Goal: Information Seeking & Learning: Learn about a topic

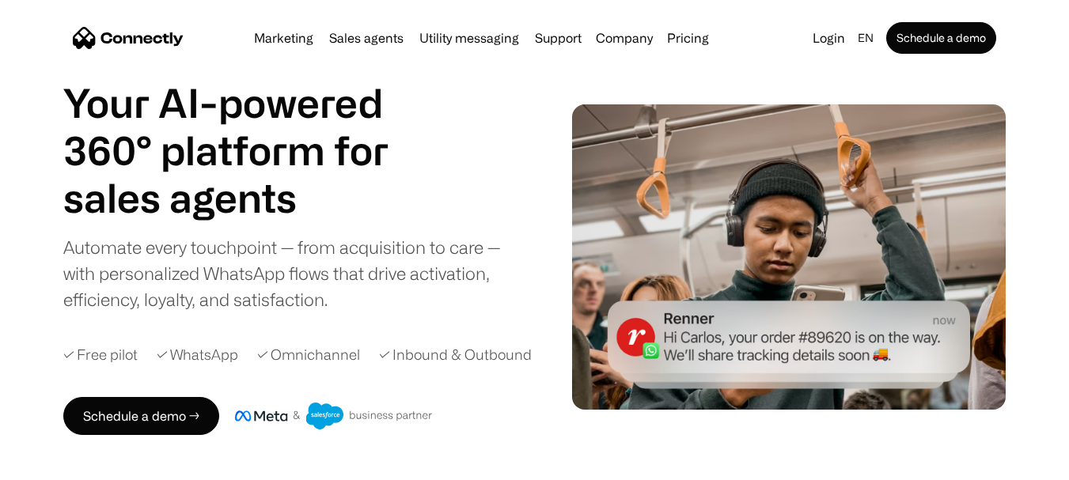
scroll to position [79, 0]
drag, startPoint x: 202, startPoint y: 280, endPoint x: 305, endPoint y: 293, distance: 103.6
click at [276, 289] on div "Automate every touchpoint — from acquisition to care — with personalized WhatsA…" at bounding box center [295, 273] width 465 height 78
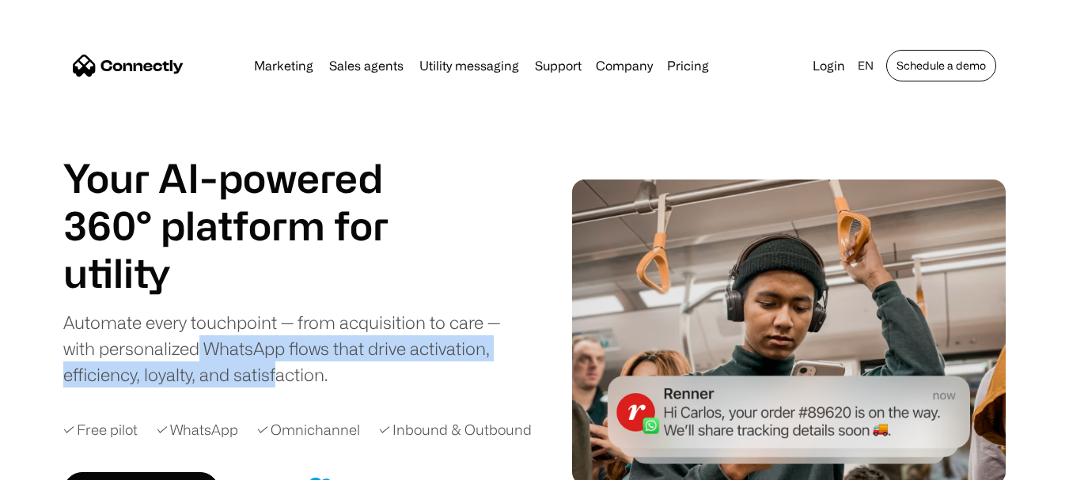
scroll to position [0, 0]
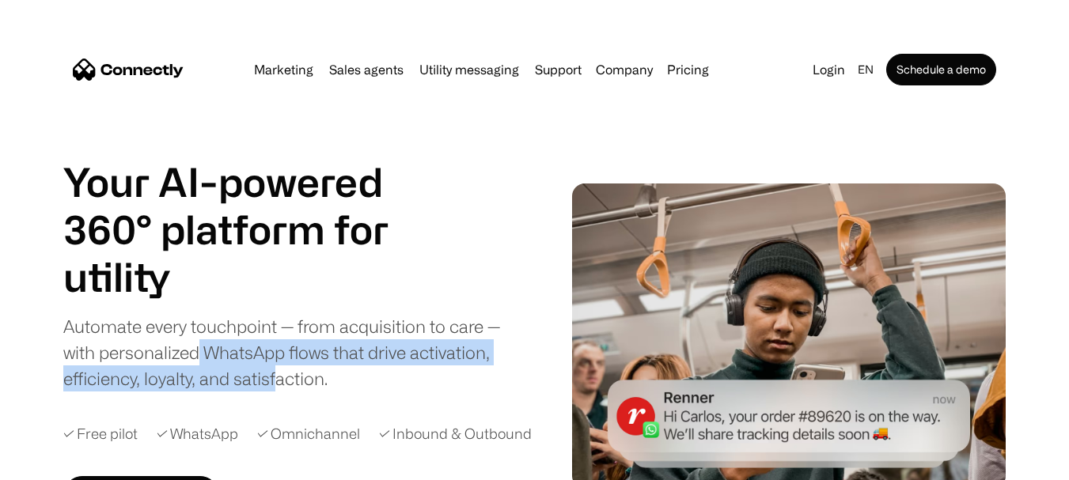
drag, startPoint x: 806, startPoint y: 80, endPoint x: 789, endPoint y: 81, distance: 17.5
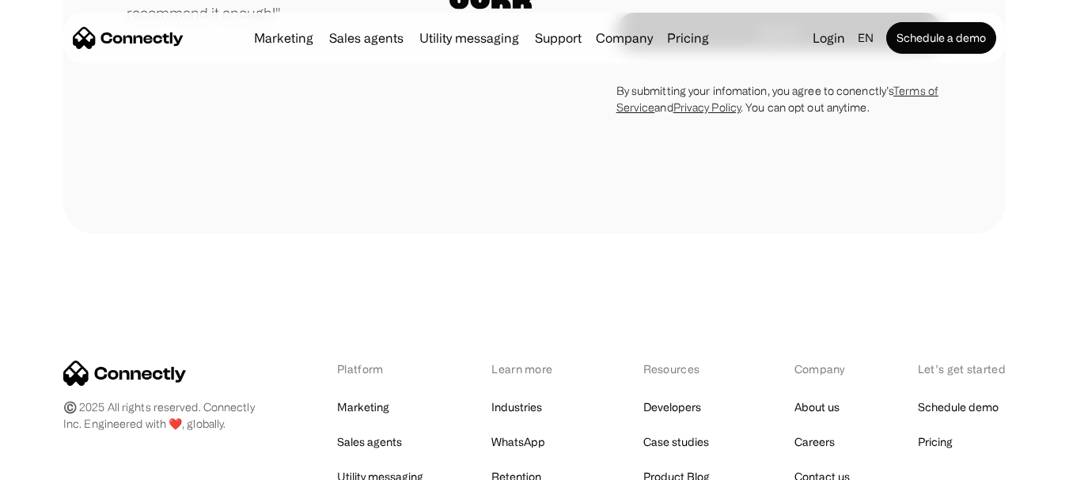
scroll to position [9084, 0]
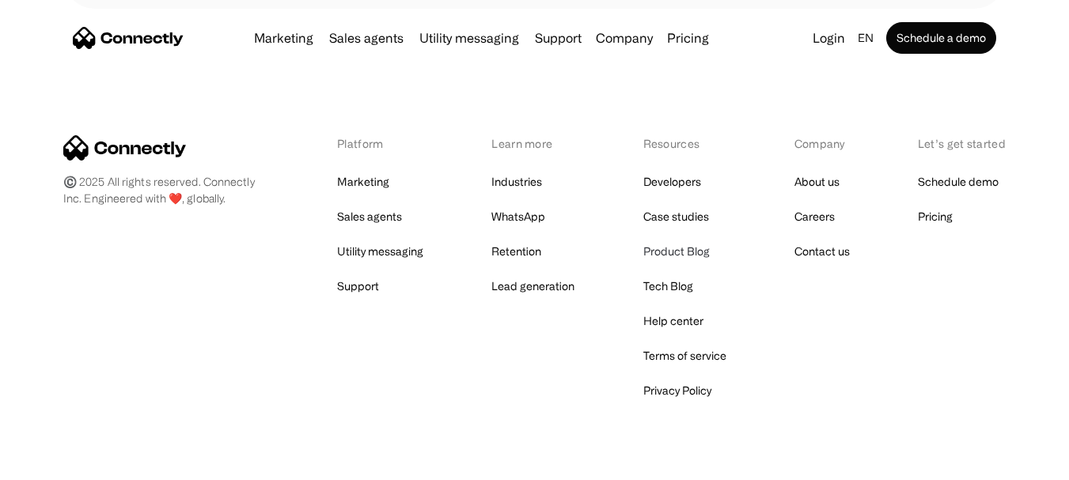
click at [672, 240] on link "Product Blog" at bounding box center [676, 251] width 66 height 22
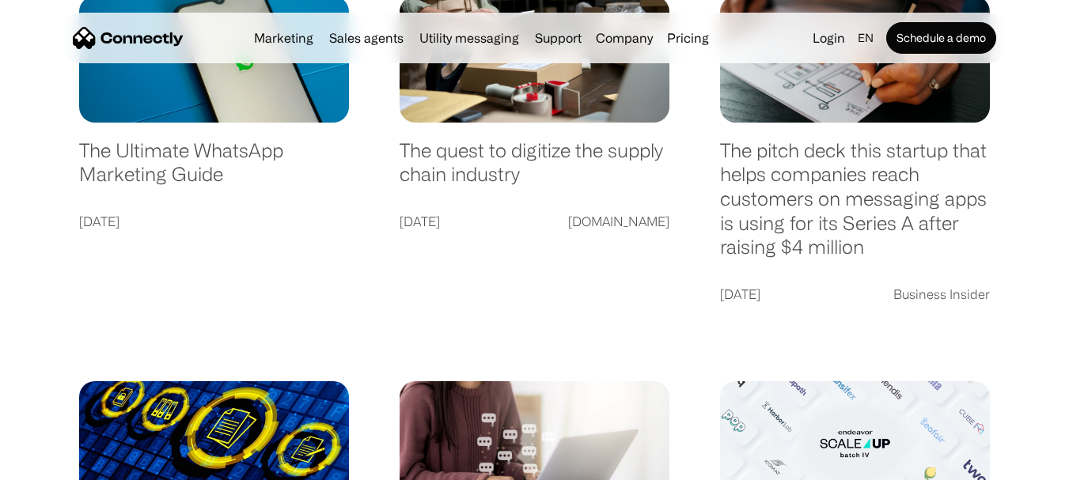
scroll to position [738, 0]
